Goal: Task Accomplishment & Management: Manage account settings

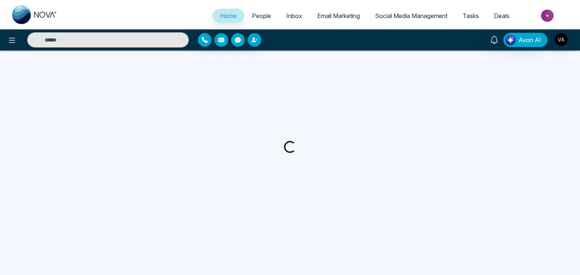
select select "*"
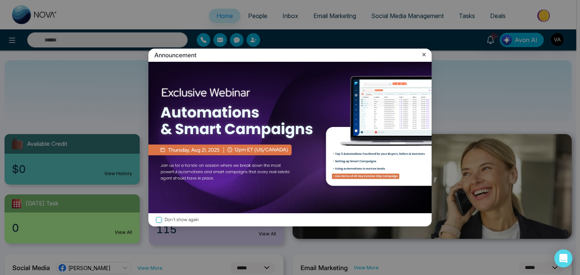
click at [422, 52] on icon at bounding box center [424, 55] width 8 height 8
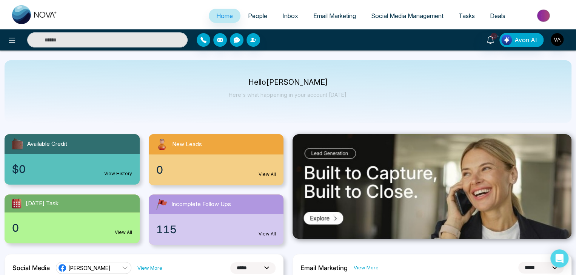
click at [397, 12] on link "Social Media Management" at bounding box center [407, 16] width 88 height 14
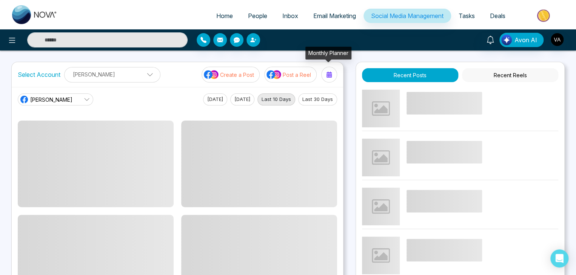
click at [323, 75] on button at bounding box center [329, 75] width 16 height 16
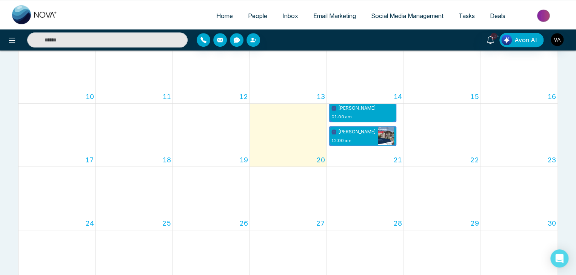
scroll to position [242, 0]
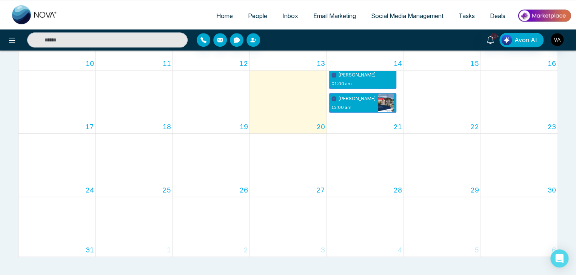
click at [254, 15] on span "People" at bounding box center [257, 16] width 19 height 8
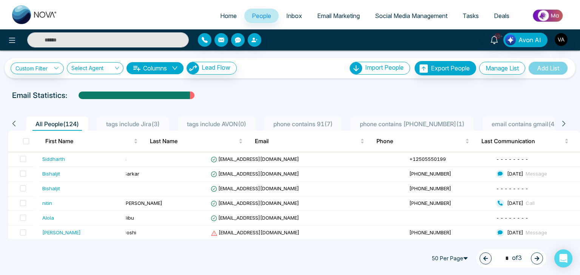
click at [474, 13] on span "Tasks" at bounding box center [470, 16] width 16 height 8
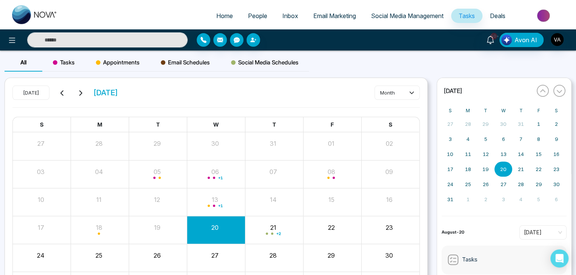
click at [288, 66] on span "Social Media Schedules" at bounding box center [265, 62] width 68 height 9
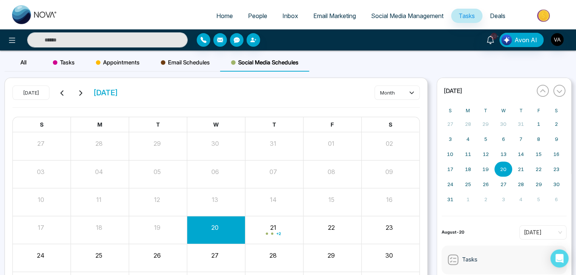
click at [391, 18] on span "Social Media Management" at bounding box center [407, 16] width 72 height 8
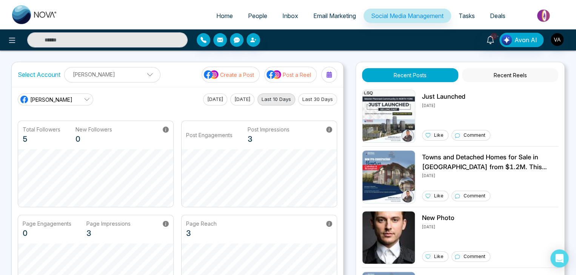
click at [238, 78] on p "Create a Post" at bounding box center [237, 75] width 34 height 8
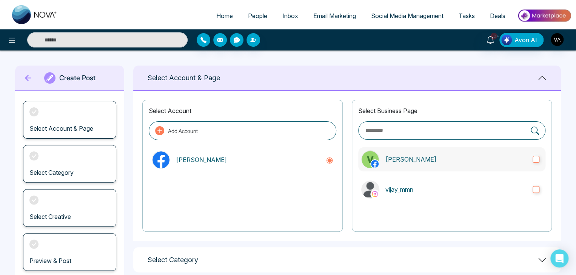
click at [532, 162] on label "[PERSON_NAME]" at bounding box center [451, 160] width 187 height 24
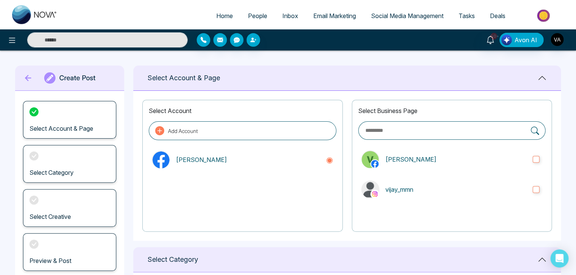
click at [369, 230] on div "Select Business Page [PERSON_NAME]" at bounding box center [452, 166] width 200 height 132
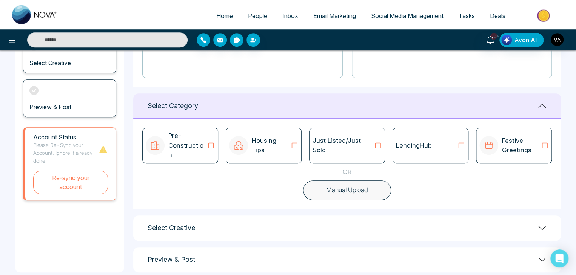
scroll to position [156, 0]
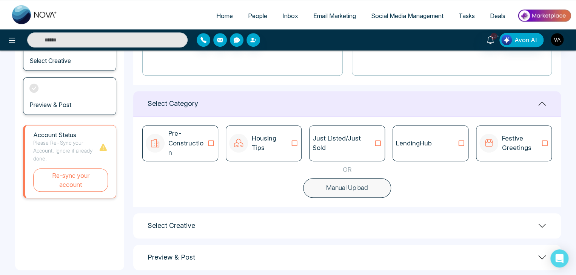
click at [214, 140] on icon at bounding box center [211, 144] width 10 height 8
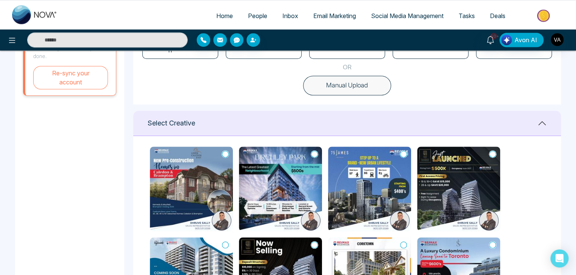
scroll to position [5, 0]
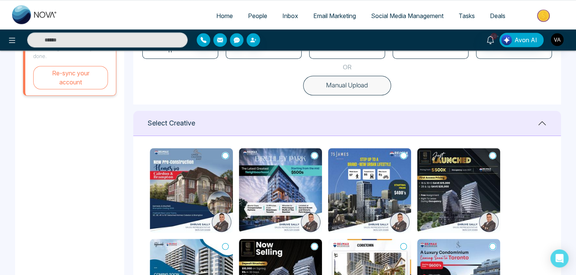
click at [225, 152] on icon at bounding box center [225, 156] width 7 height 8
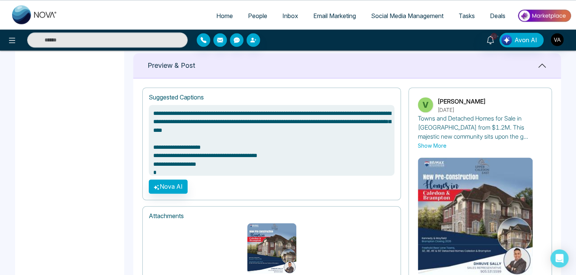
scroll to position [537, 0]
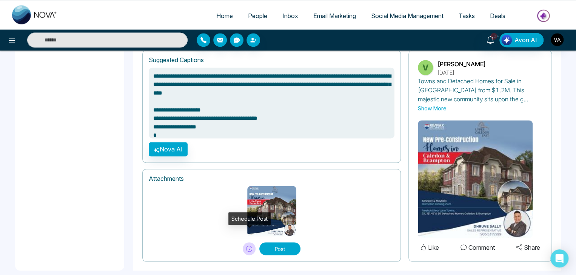
click at [248, 246] on icon at bounding box center [249, 249] width 6 height 6
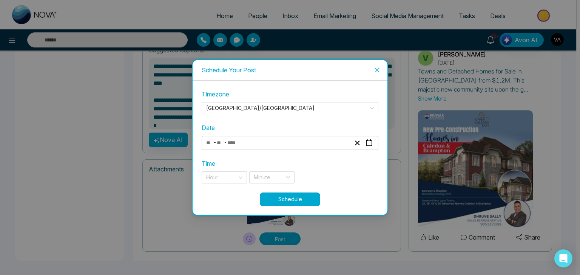
click at [255, 145] on div "- -" at bounding box center [278, 143] width 146 height 10
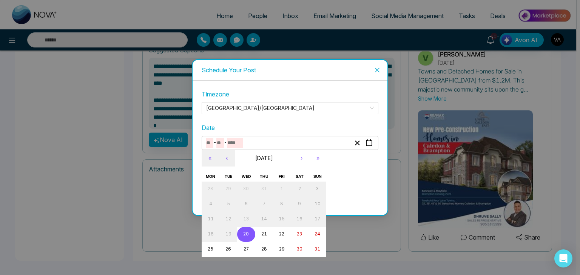
type textarea "**********"
click at [283, 236] on abbr "22" at bounding box center [281, 234] width 5 height 5
type input "*"
type input "**"
type input "****"
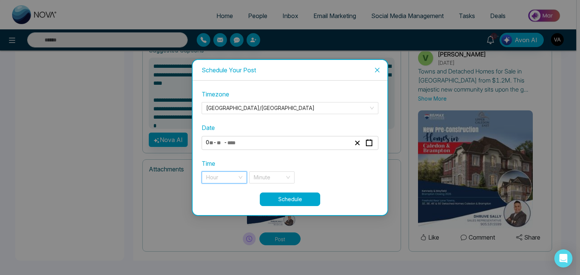
click at [236, 182] on input "search" at bounding box center [221, 177] width 31 height 11
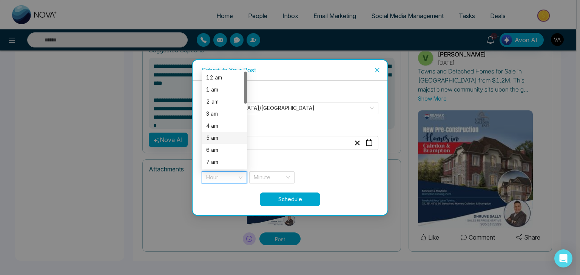
click at [226, 142] on div "5 am" at bounding box center [224, 138] width 45 height 12
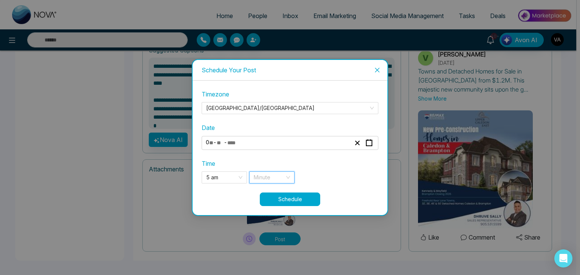
click at [264, 177] on input "search" at bounding box center [269, 177] width 31 height 11
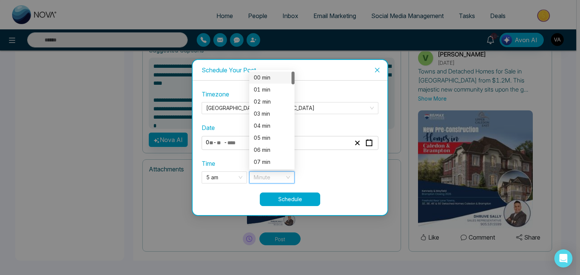
click at [273, 73] on div "00 min" at bounding box center [271, 78] width 45 height 12
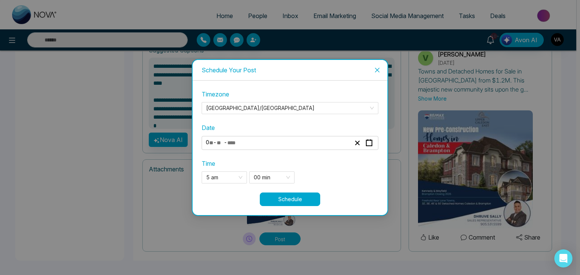
click at [285, 199] on button "Schedule" at bounding box center [290, 200] width 60 height 14
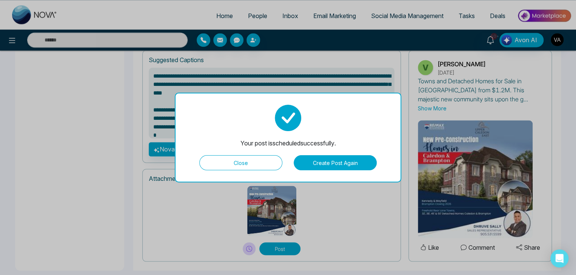
click at [243, 162] on button "Close" at bounding box center [240, 162] width 83 height 15
type textarea "**********"
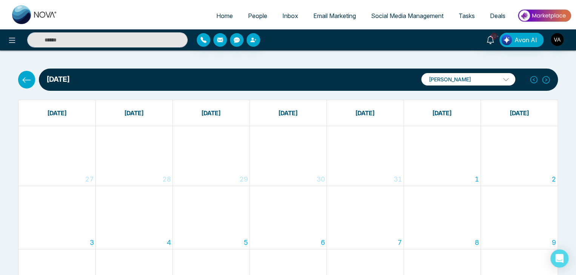
click at [462, 21] on link "Tasks" at bounding box center [466, 16] width 31 height 14
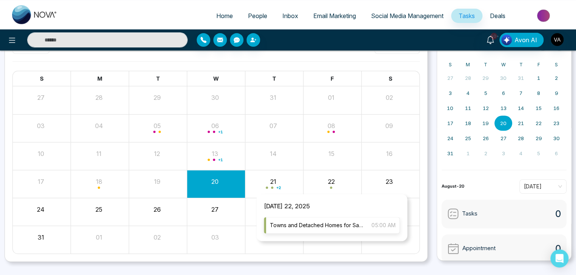
scroll to position [59, 0]
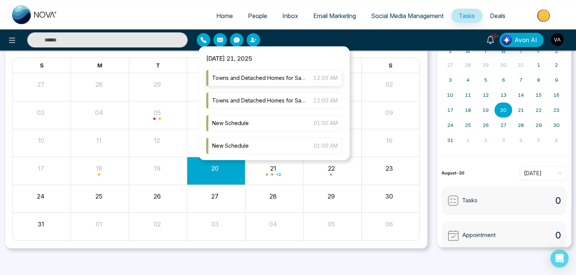
click at [286, 79] on span "Towns and Detached Homes for Sale in [GEOGRAPHIC_DATA] from $1.2M. This majesti…" at bounding box center [259, 78] width 94 height 8
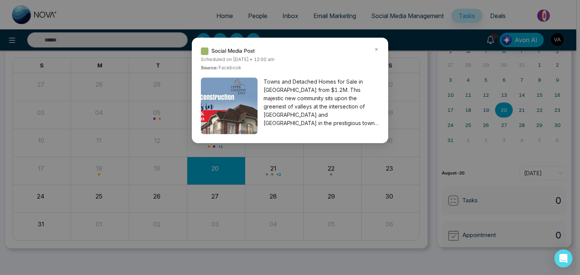
click at [378, 50] on icon at bounding box center [376, 49] width 5 height 5
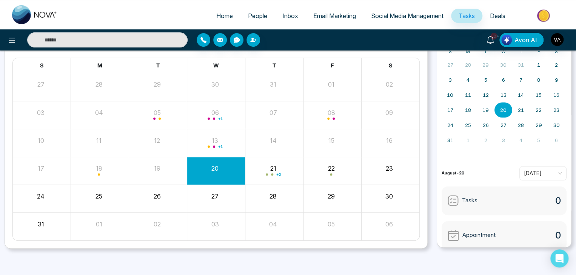
click at [384, 19] on span "Social Media Management" at bounding box center [407, 16] width 72 height 8
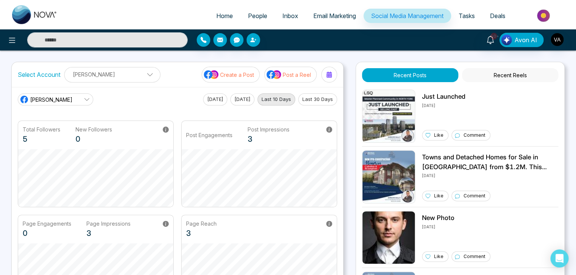
click at [214, 76] on img at bounding box center [211, 75] width 15 height 10
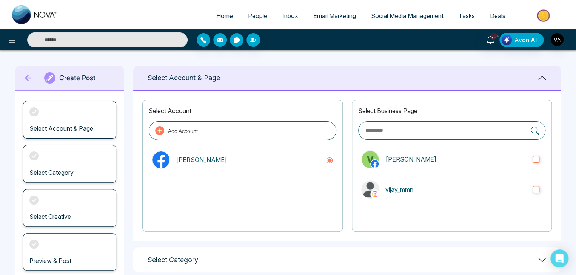
click at [26, 80] on icon at bounding box center [28, 78] width 11 height 15
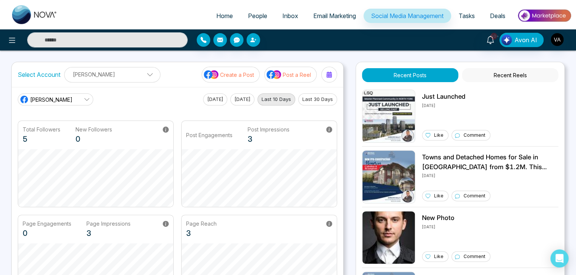
click at [291, 79] on button "Post a Reel" at bounding box center [290, 75] width 52 height 16
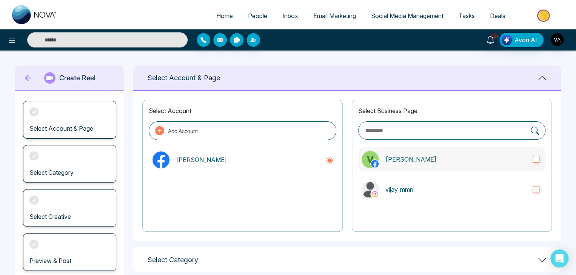
click at [534, 163] on label "[PERSON_NAME]" at bounding box center [451, 160] width 187 height 24
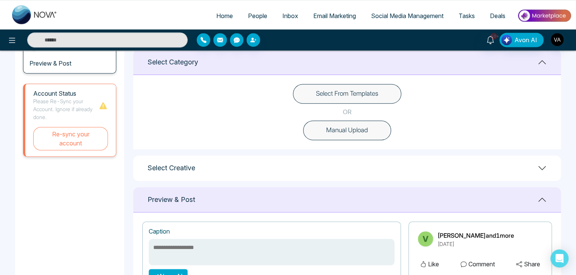
scroll to position [203, 0]
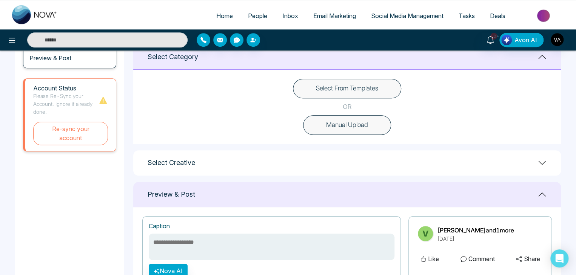
click at [363, 83] on button "Select From Templates" at bounding box center [347, 89] width 108 height 20
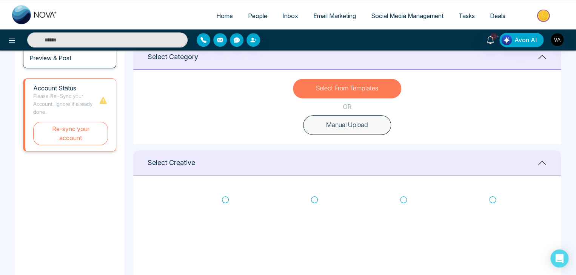
click at [223, 197] on icon at bounding box center [225, 200] width 7 height 8
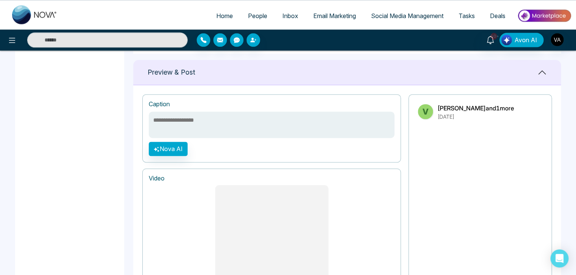
scroll to position [483, 0]
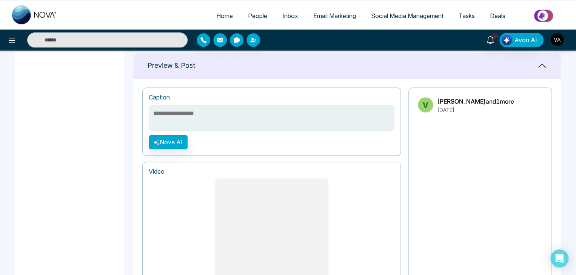
click at [226, 114] on textarea at bounding box center [272, 118] width 246 height 26
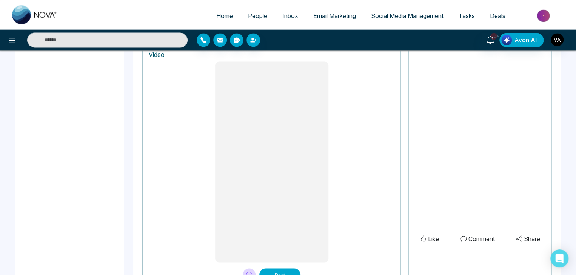
scroll to position [636, 0]
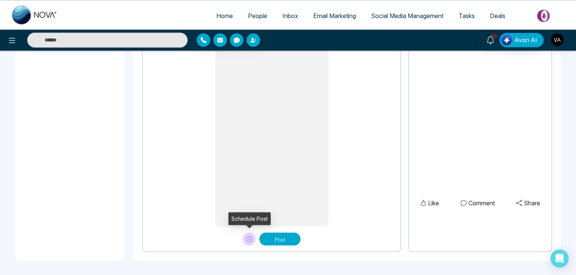
type textarea "********"
click at [247, 237] on icon at bounding box center [249, 239] width 6 height 6
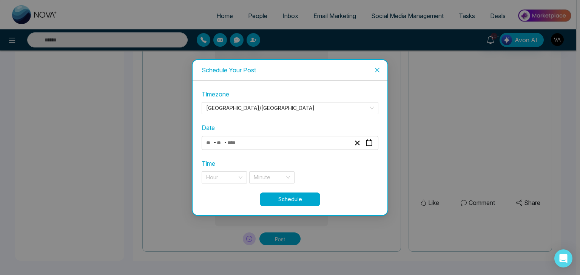
click at [249, 145] on div "- -" at bounding box center [278, 143] width 146 height 10
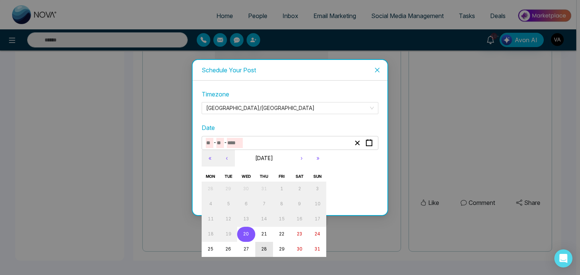
click at [266, 248] on abbr "28" at bounding box center [264, 249] width 6 height 5
type input "*"
type input "**"
type input "****"
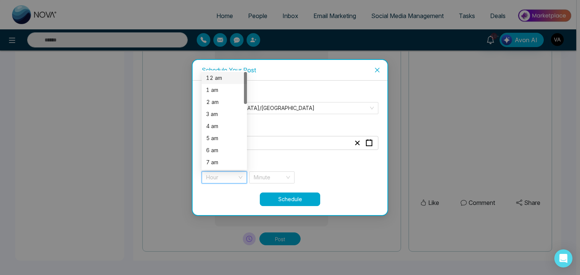
click at [220, 177] on input "search" at bounding box center [221, 177] width 31 height 11
click at [220, 114] on div "3 am" at bounding box center [224, 114] width 36 height 8
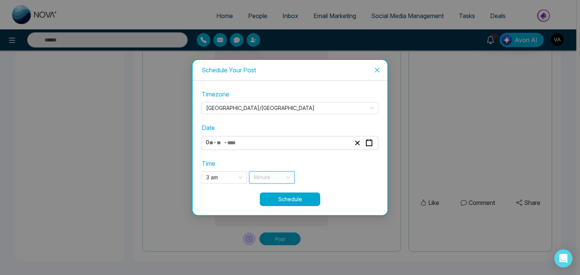
click at [278, 179] on input "search" at bounding box center [269, 177] width 31 height 11
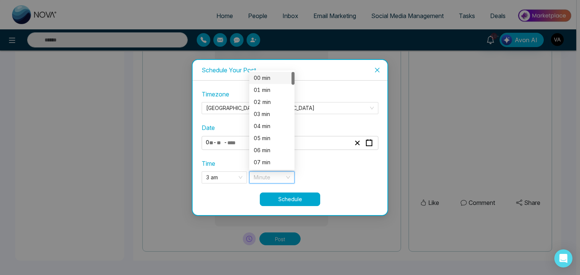
click at [273, 75] on div "00 min" at bounding box center [272, 78] width 36 height 8
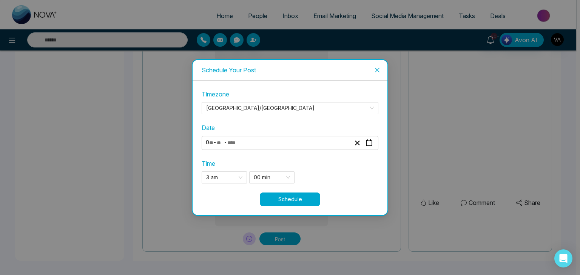
click at [295, 201] on button "Schedule" at bounding box center [290, 200] width 60 height 14
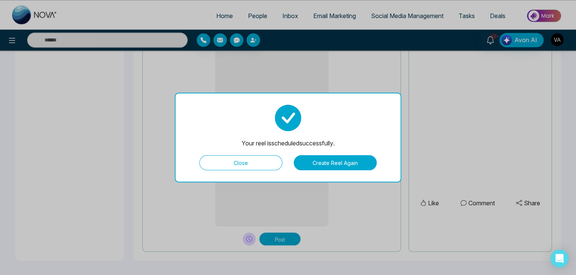
click at [246, 167] on button "Close" at bounding box center [240, 162] width 83 height 15
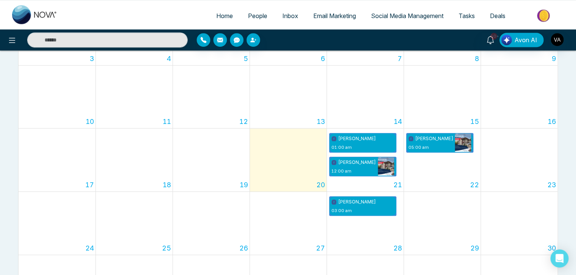
scroll to position [186, 0]
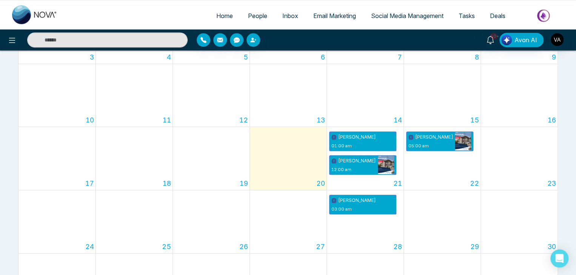
click at [469, 20] on link "Tasks" at bounding box center [466, 16] width 31 height 14
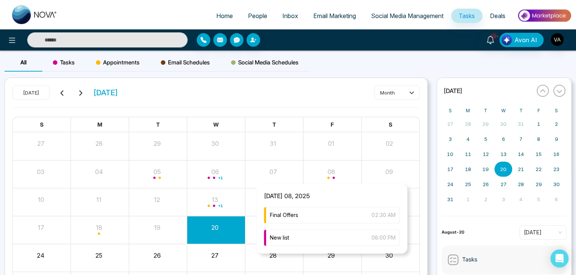
scroll to position [59, 0]
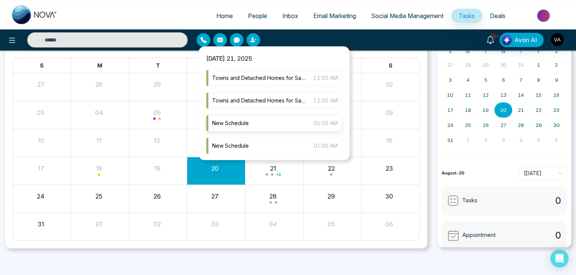
click at [243, 124] on span "New Schedule" at bounding box center [230, 123] width 37 height 8
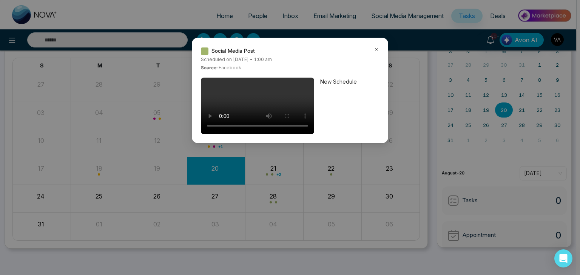
click at [374, 48] on icon at bounding box center [376, 49] width 5 height 5
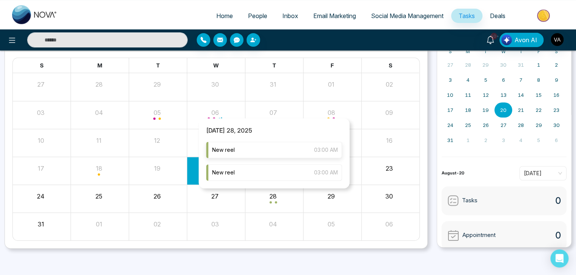
click at [263, 151] on div "New reel 03:00 AM" at bounding box center [274, 150] width 136 height 17
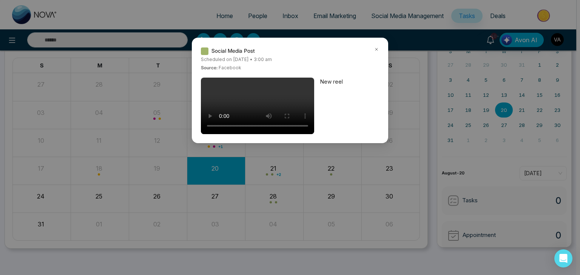
click at [377, 49] on icon at bounding box center [376, 49] width 5 height 5
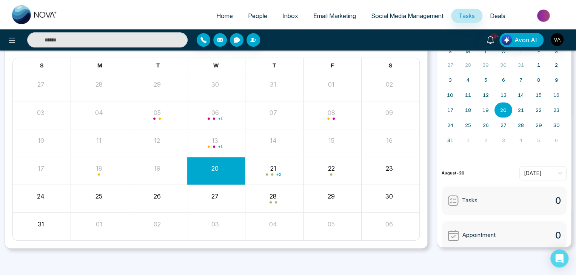
click at [403, 17] on span "Social Media Management" at bounding box center [407, 16] width 72 height 8
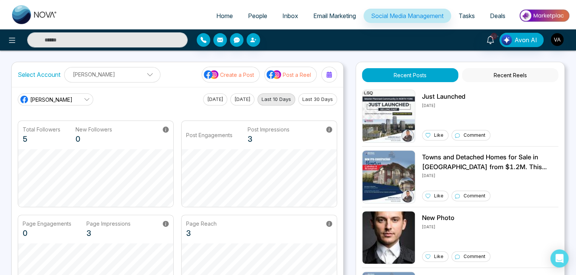
click at [278, 72] on img at bounding box center [273, 75] width 15 height 10
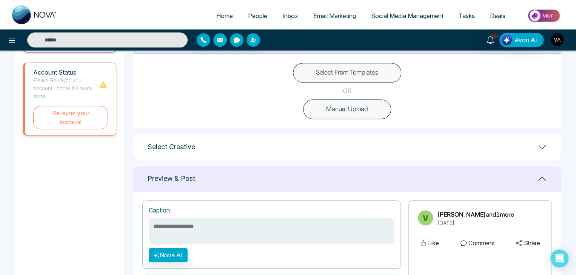
scroll to position [219, 0]
click at [371, 73] on button "Select From Templates" at bounding box center [347, 73] width 108 height 20
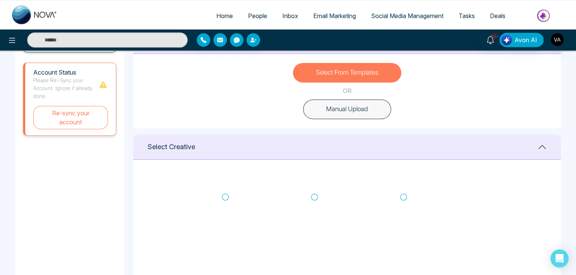
scroll to position [140, 0]
click at [315, 199] on icon at bounding box center [314, 198] width 7 height 8
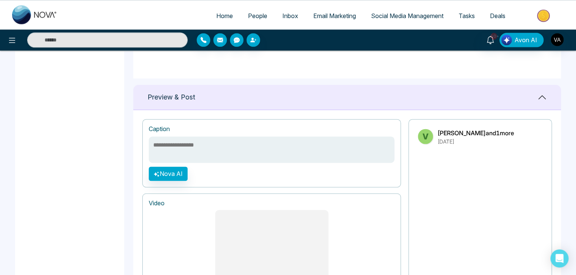
scroll to position [454, 0]
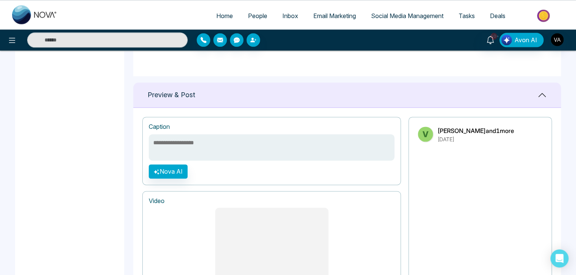
click at [248, 154] on textarea at bounding box center [272, 147] width 246 height 26
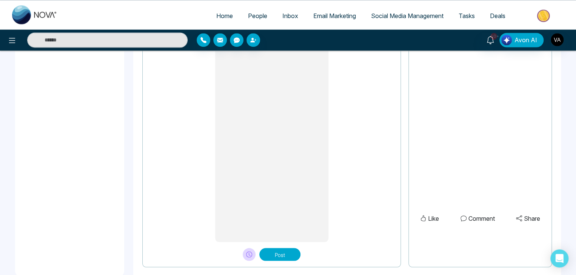
scroll to position [636, 0]
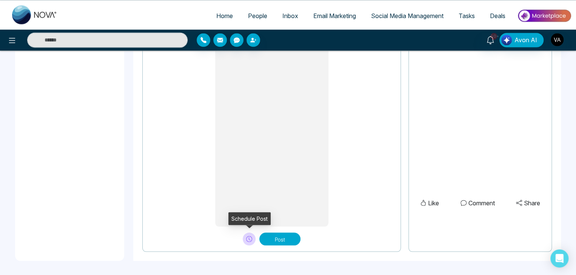
type textarea "**********"
click at [248, 244] on button at bounding box center [249, 239] width 13 height 13
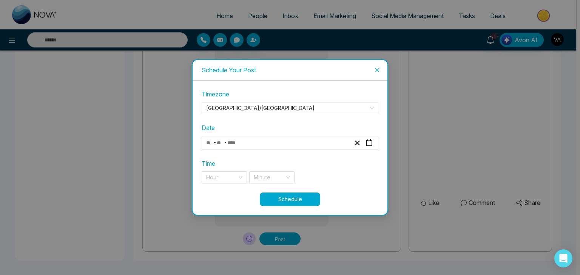
click at [280, 150] on div "Timezone [GEOGRAPHIC_DATA]/[GEOGRAPHIC_DATA] Date - - Time Hour Minute" at bounding box center [290, 141] width 177 height 103
click at [294, 147] on div "- -" at bounding box center [278, 143] width 146 height 10
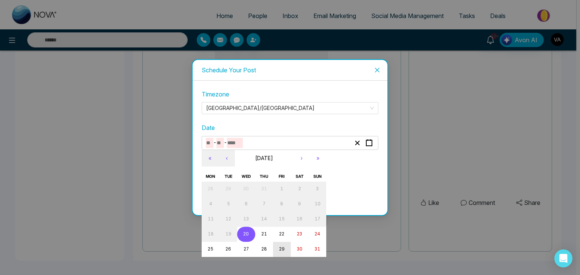
click at [279, 243] on button "29" at bounding box center [282, 249] width 18 height 15
type input "*"
type input "**"
type input "****"
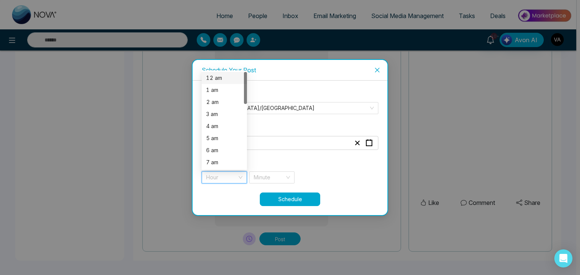
click at [232, 182] on input "search" at bounding box center [221, 177] width 31 height 11
click at [228, 81] on div "12 am" at bounding box center [224, 78] width 36 height 8
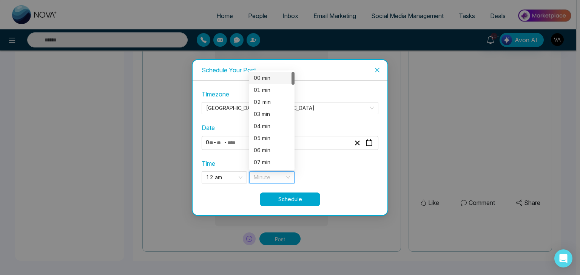
click at [256, 177] on input "search" at bounding box center [269, 177] width 31 height 11
click at [270, 75] on div "00 min" at bounding box center [272, 78] width 36 height 8
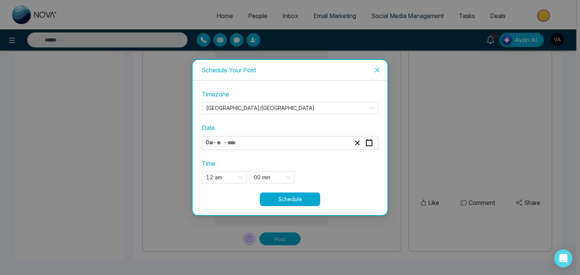
click at [279, 197] on button "Schedule" at bounding box center [290, 200] width 60 height 14
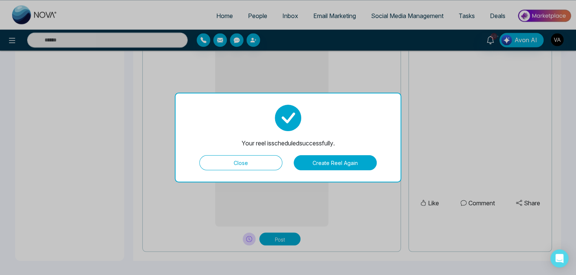
click at [260, 159] on button "Close" at bounding box center [240, 162] width 83 height 15
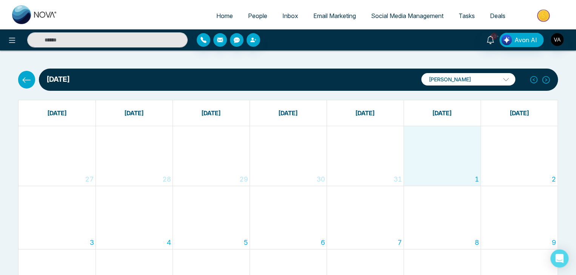
click at [431, 156] on div "1" at bounding box center [442, 156] width 77 height 60
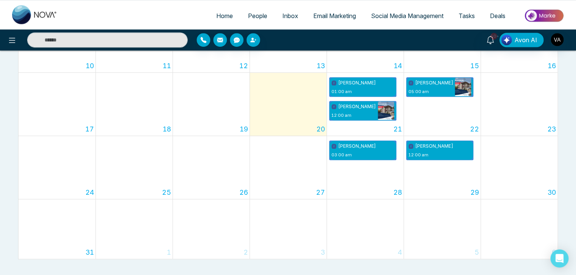
scroll to position [242, 0]
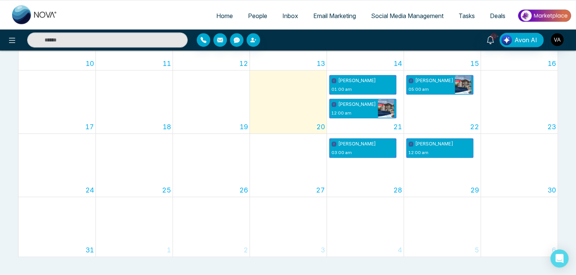
click at [472, 14] on span "Tasks" at bounding box center [467, 16] width 16 height 8
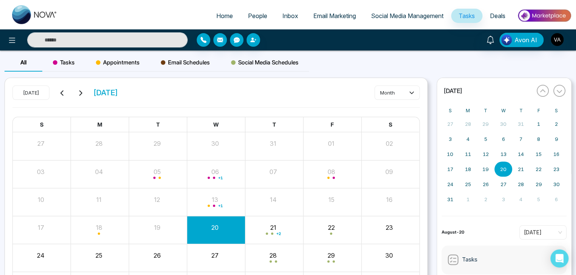
click at [294, 59] on span "Social Media Schedules" at bounding box center [265, 62] width 68 height 9
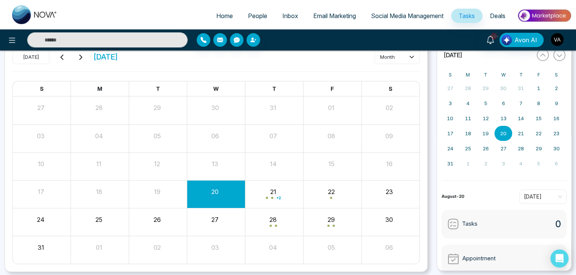
scroll to position [59, 0]
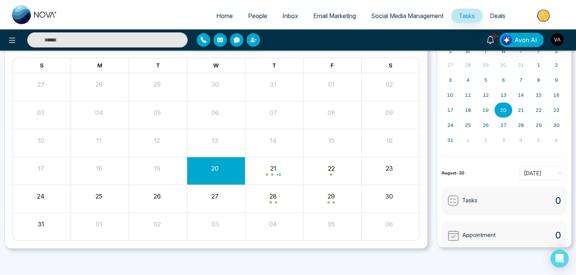
click at [335, 18] on span "Email Marketing" at bounding box center [334, 16] width 43 height 8
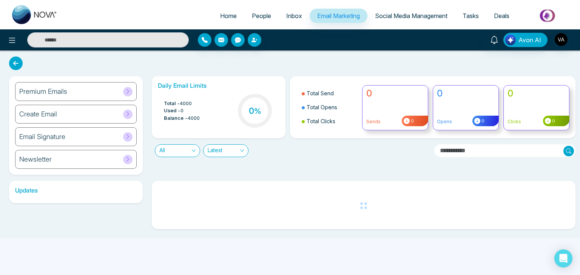
click at [394, 14] on span "Social Media Management" at bounding box center [411, 16] width 72 height 8
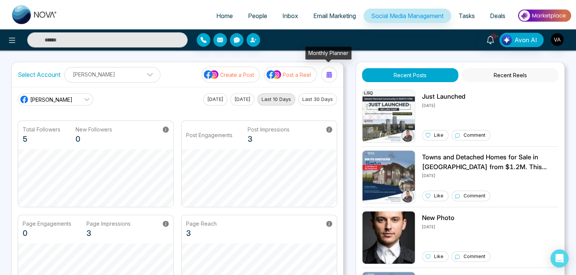
click at [328, 72] on icon at bounding box center [328, 75] width 5 height 6
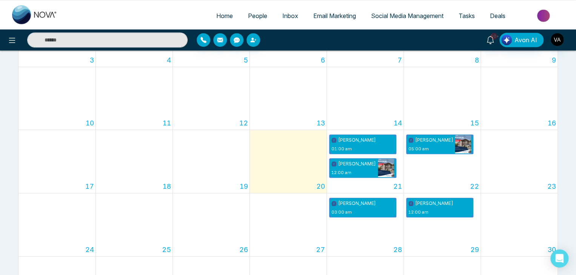
scroll to position [190, 0]
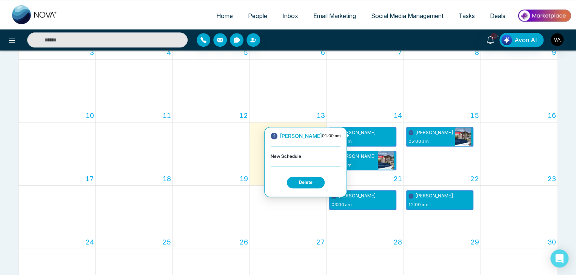
click at [294, 180] on button "Delete" at bounding box center [306, 183] width 38 height 12
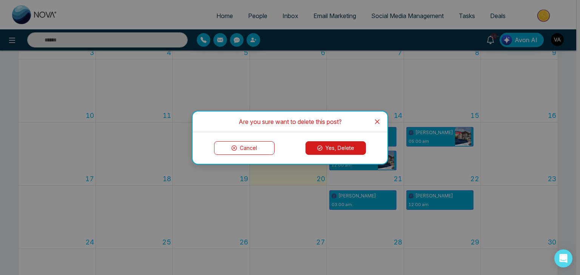
click at [336, 142] on button "Yes, Delete" at bounding box center [335, 149] width 60 height 14
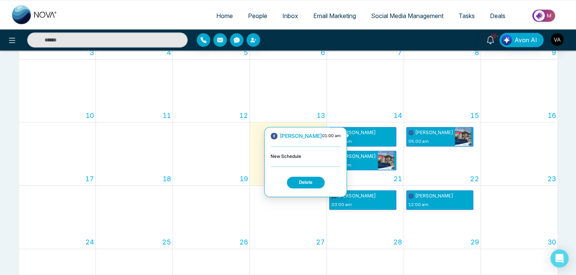
scroll to position [0, 0]
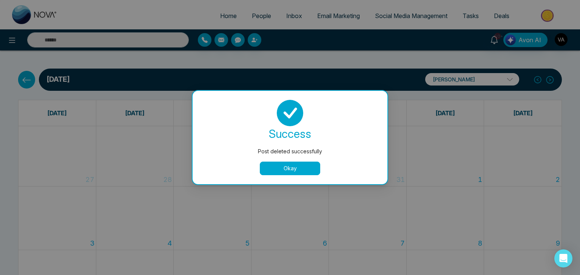
click at [294, 168] on button "Okay" at bounding box center [290, 169] width 60 height 14
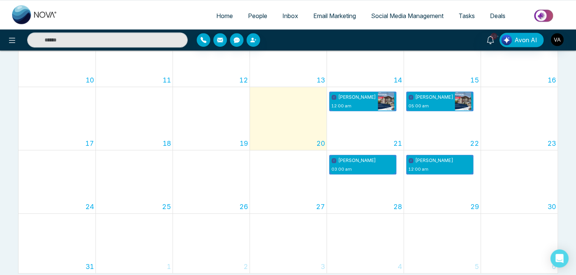
scroll to position [239, 0]
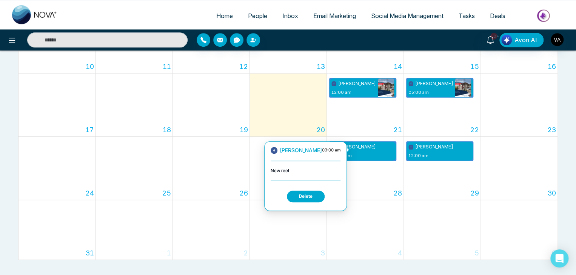
click at [292, 195] on button "Delete" at bounding box center [306, 197] width 38 height 12
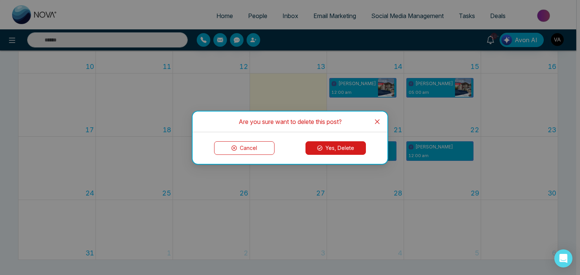
click at [328, 144] on button "Yes, Delete" at bounding box center [335, 149] width 60 height 14
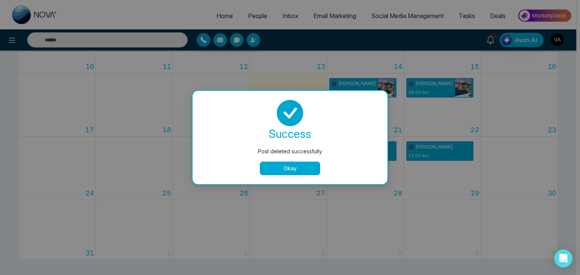
click at [309, 165] on button "Okay" at bounding box center [290, 169] width 60 height 14
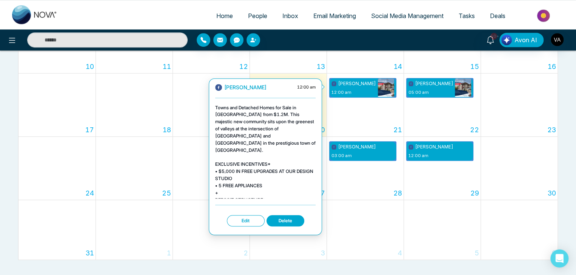
click at [292, 222] on button "Delete" at bounding box center [285, 221] width 38 height 12
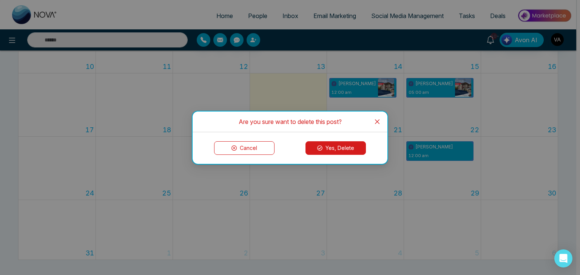
click at [351, 142] on button "Yes, Delete" at bounding box center [335, 149] width 60 height 14
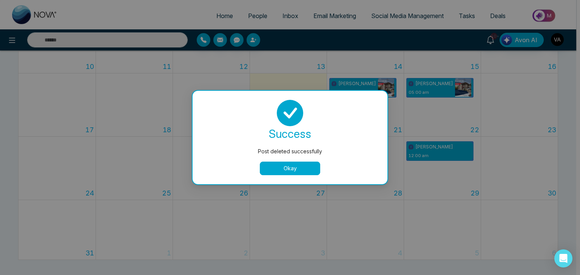
click at [309, 166] on button "Okay" at bounding box center [290, 169] width 60 height 14
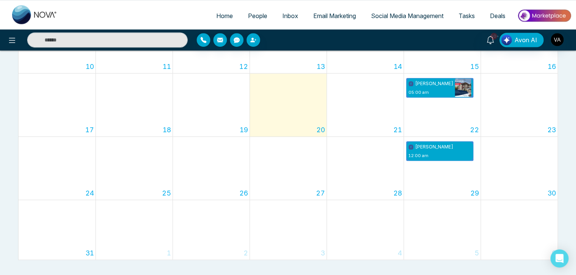
click at [472, 19] on span "Tasks" at bounding box center [467, 16] width 16 height 8
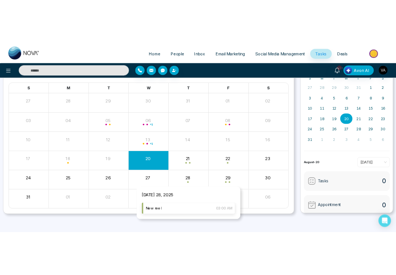
scroll to position [65, 0]
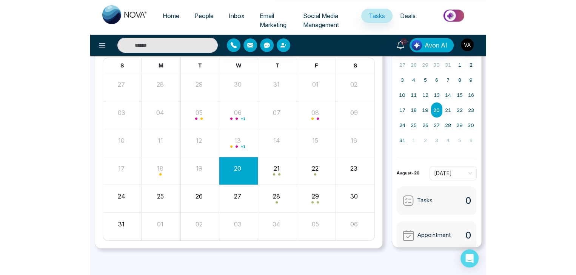
scroll to position [59, 0]
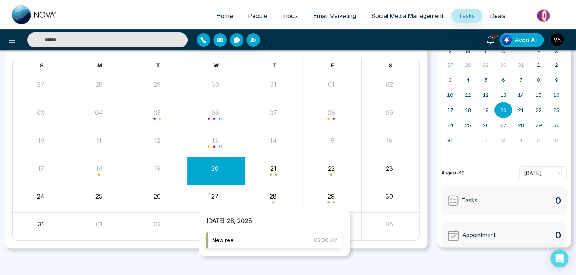
click at [234, 242] on div "New reel 03:00 AM" at bounding box center [274, 240] width 136 height 17
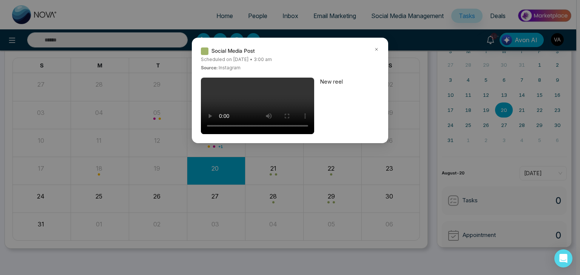
click at [375, 50] on icon at bounding box center [376, 49] width 2 height 2
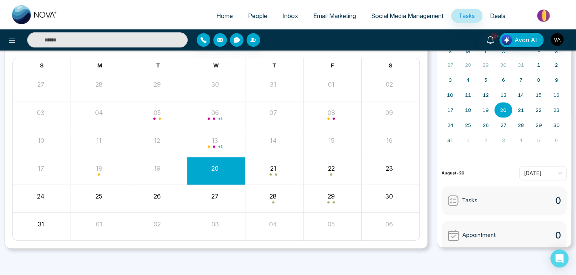
click at [177, 263] on div "All Tasks Appointments Email Schedules Social Media Schedules Today August 2025…" at bounding box center [288, 133] width 576 height 285
click at [399, 15] on span "Social Media Management" at bounding box center [407, 16] width 72 height 8
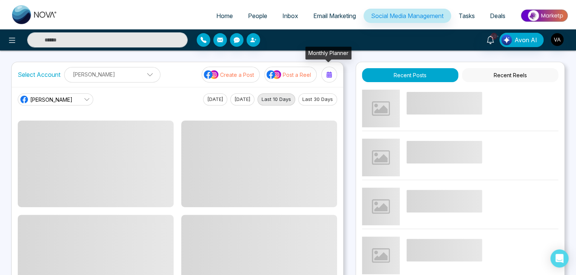
click at [331, 75] on icon at bounding box center [328, 75] width 5 height 6
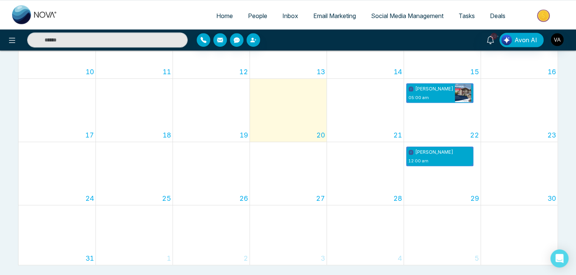
scroll to position [242, 0]
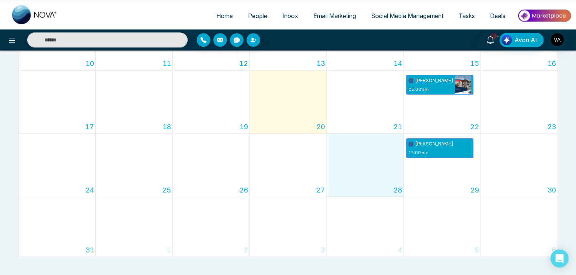
click at [360, 153] on div "28" at bounding box center [365, 165] width 77 height 63
click at [399, 18] on span "Tasks" at bounding box center [467, 16] width 16 height 8
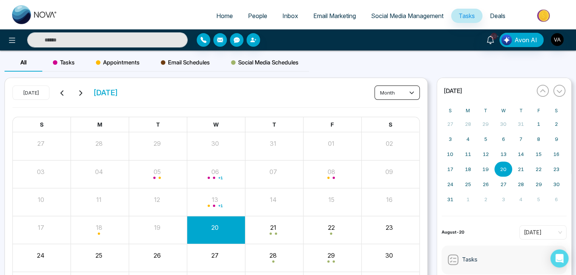
click at [399, 99] on button "month" at bounding box center [396, 93] width 45 height 14
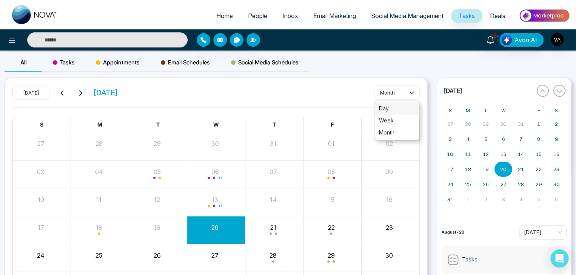
click at [399, 112] on span "day" at bounding box center [396, 109] width 35 height 8
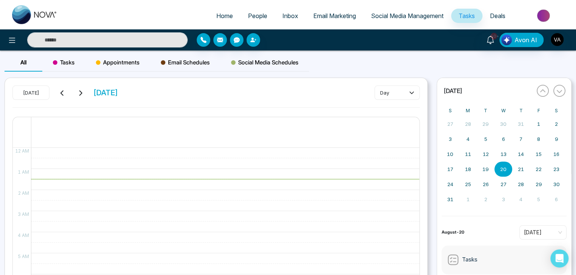
click at [66, 94] on button at bounding box center [62, 93] width 11 height 10
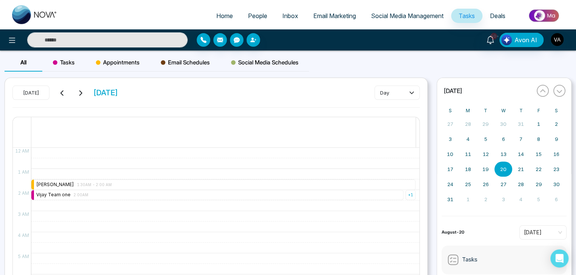
click at [66, 94] on button at bounding box center [62, 93] width 11 height 10
click at [78, 94] on icon at bounding box center [80, 93] width 6 height 6
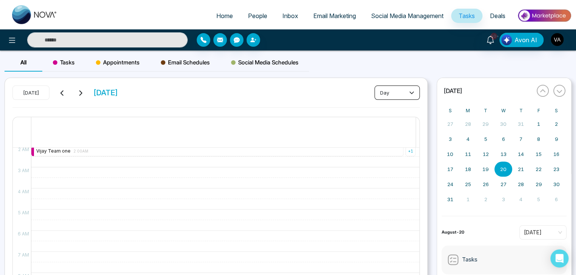
click at [399, 92] on button "day" at bounding box center [396, 93] width 45 height 14
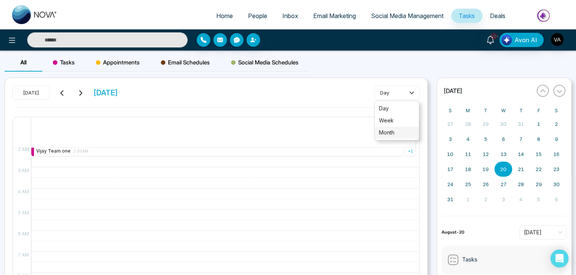
click at [395, 133] on span "month" at bounding box center [396, 133] width 35 height 8
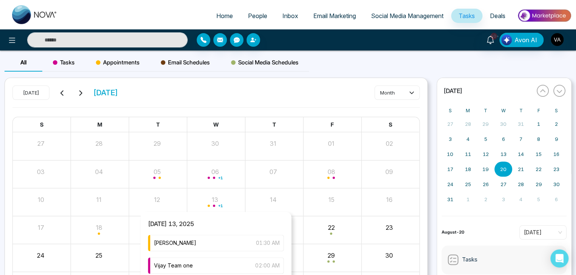
click at [211, 202] on div "+ 1" at bounding box center [216, 202] width 58 height 18
click at [222, 203] on div "+ 1" at bounding box center [216, 202] width 58 height 18
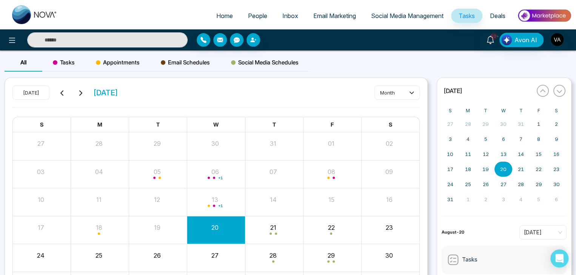
click at [317, 76] on div "All Tasks Appointments Email Schedules Social Media Schedules" at bounding box center [288, 66] width 576 height 24
click at [399, 40] on img "button" at bounding box center [557, 39] width 13 height 13
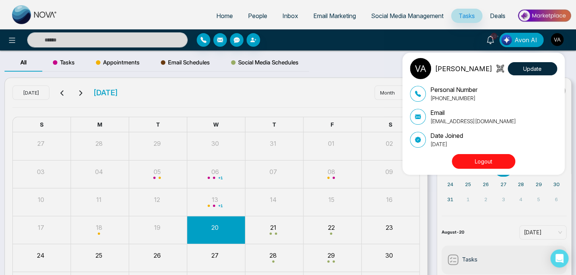
click at [399, 122] on p "vijay@mmnovatech.com" at bounding box center [473, 121] width 86 height 8
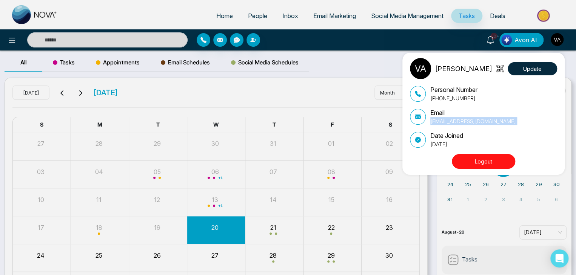
click at [399, 122] on p "vijay@mmnovatech.com" at bounding box center [473, 121] width 86 height 8
click at [368, 73] on div "Vijay Admin Update Personal Number +918975542824 Email vijay@mmnovatech.com Dat…" at bounding box center [288, 137] width 576 height 275
